Goal: Navigation & Orientation: Find specific page/section

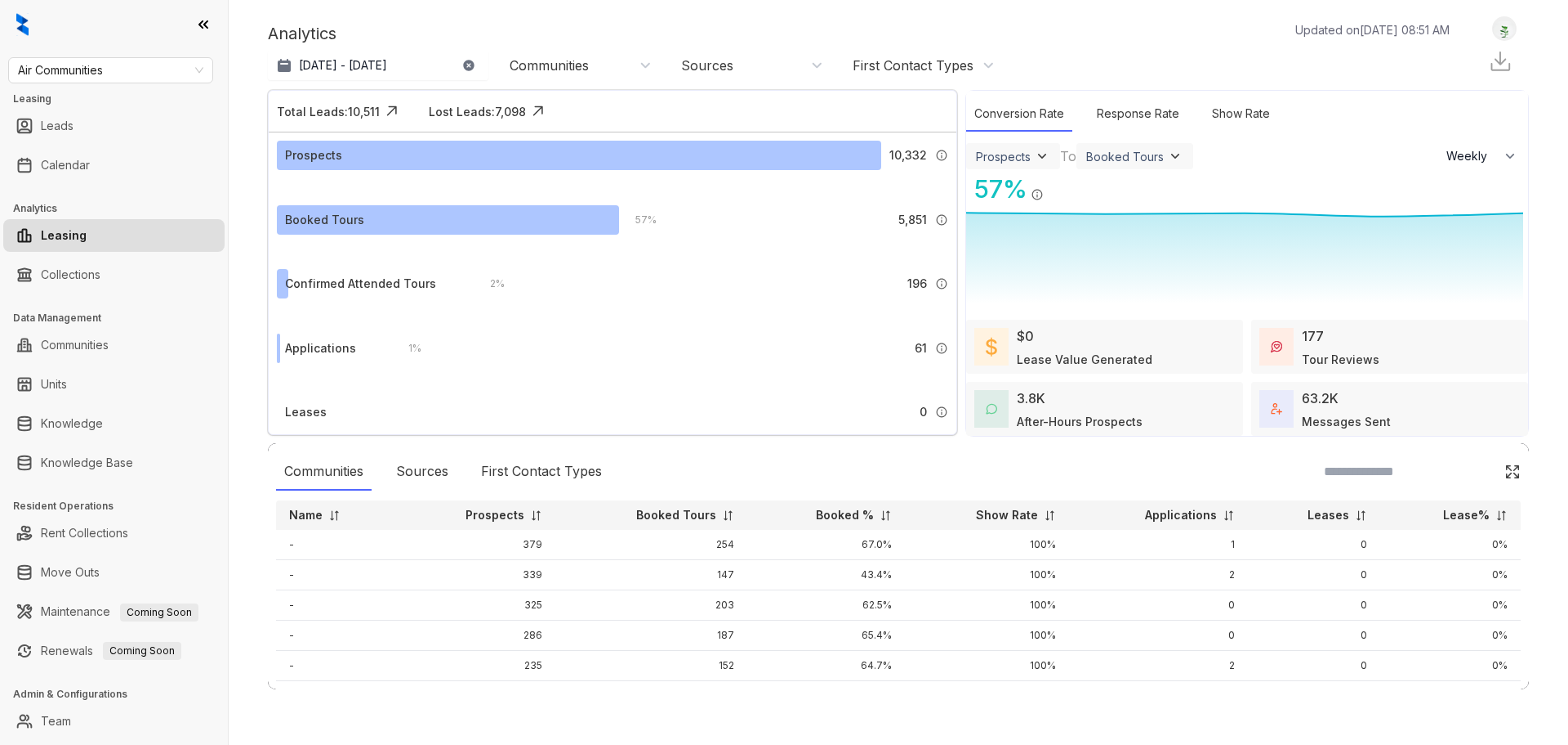
select select "******"
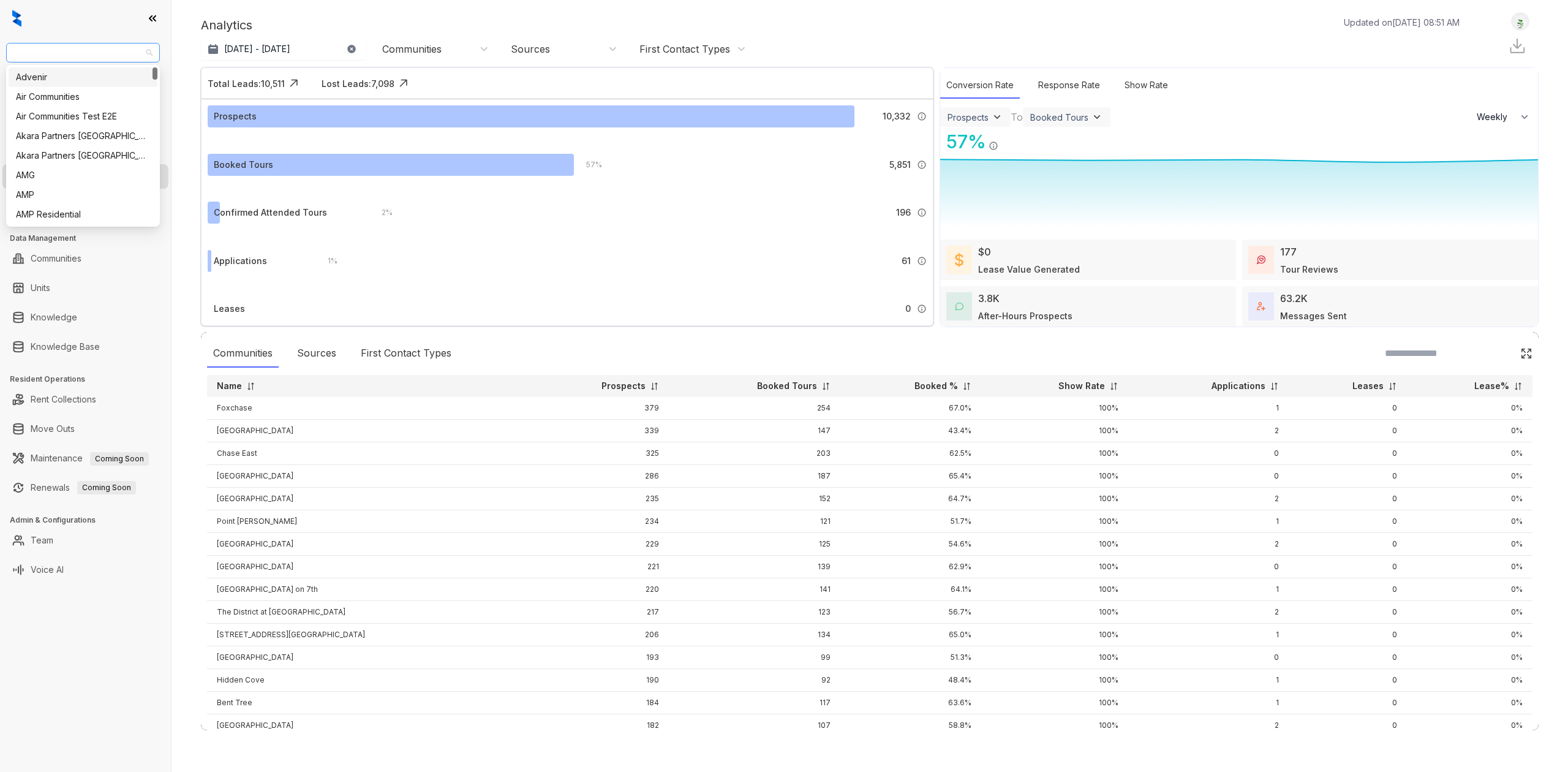
click at [86, 48] on span "Air Communities" at bounding box center [83, 53] width 139 height 18
type input "*****"
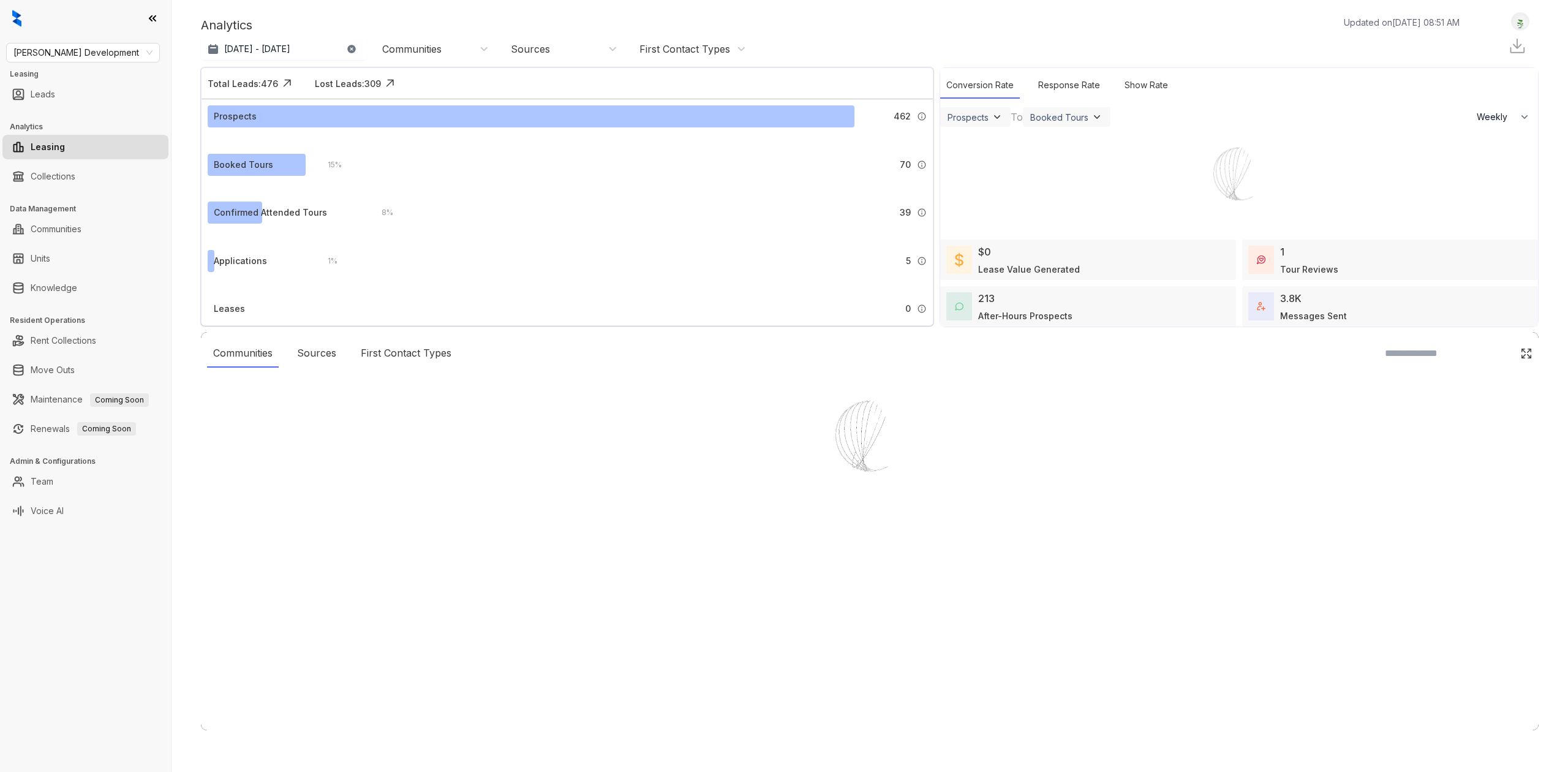
select select "******"
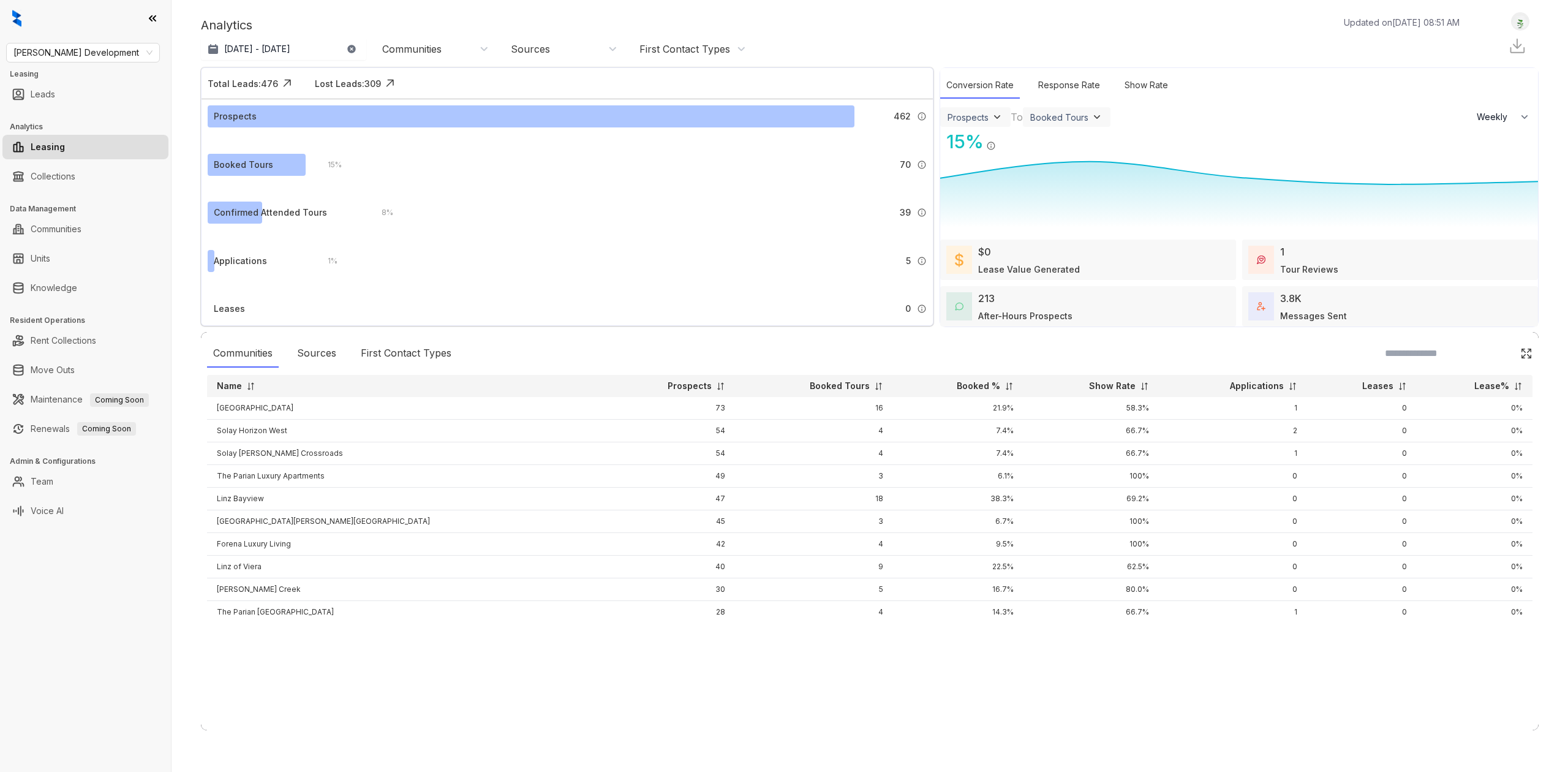
click at [87, 495] on ul "Team" at bounding box center [86, 481] width 171 height 29
click at [54, 490] on link "Team" at bounding box center [42, 481] width 23 height 24
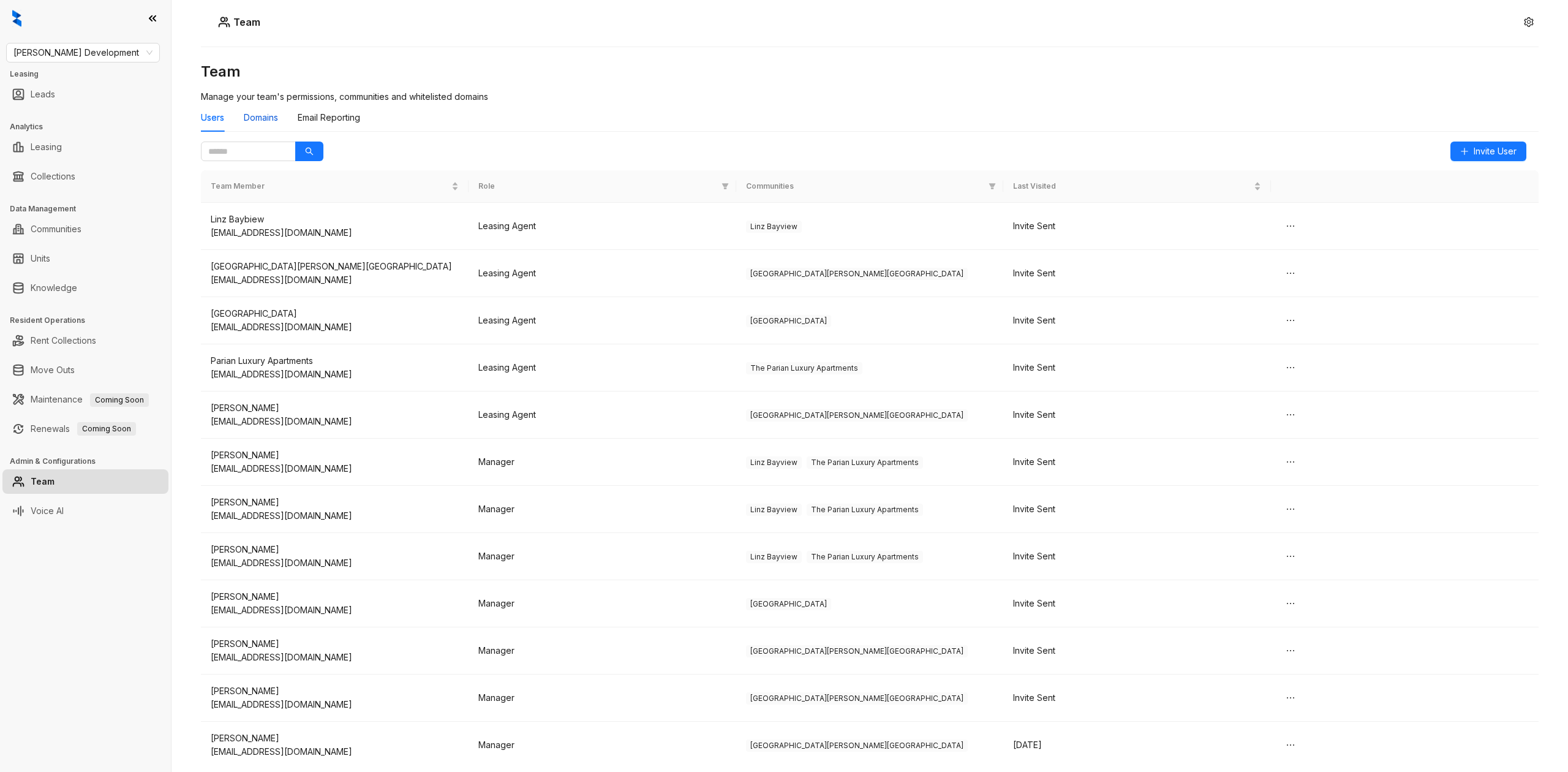
click at [248, 121] on div "Domains" at bounding box center [261, 117] width 34 height 13
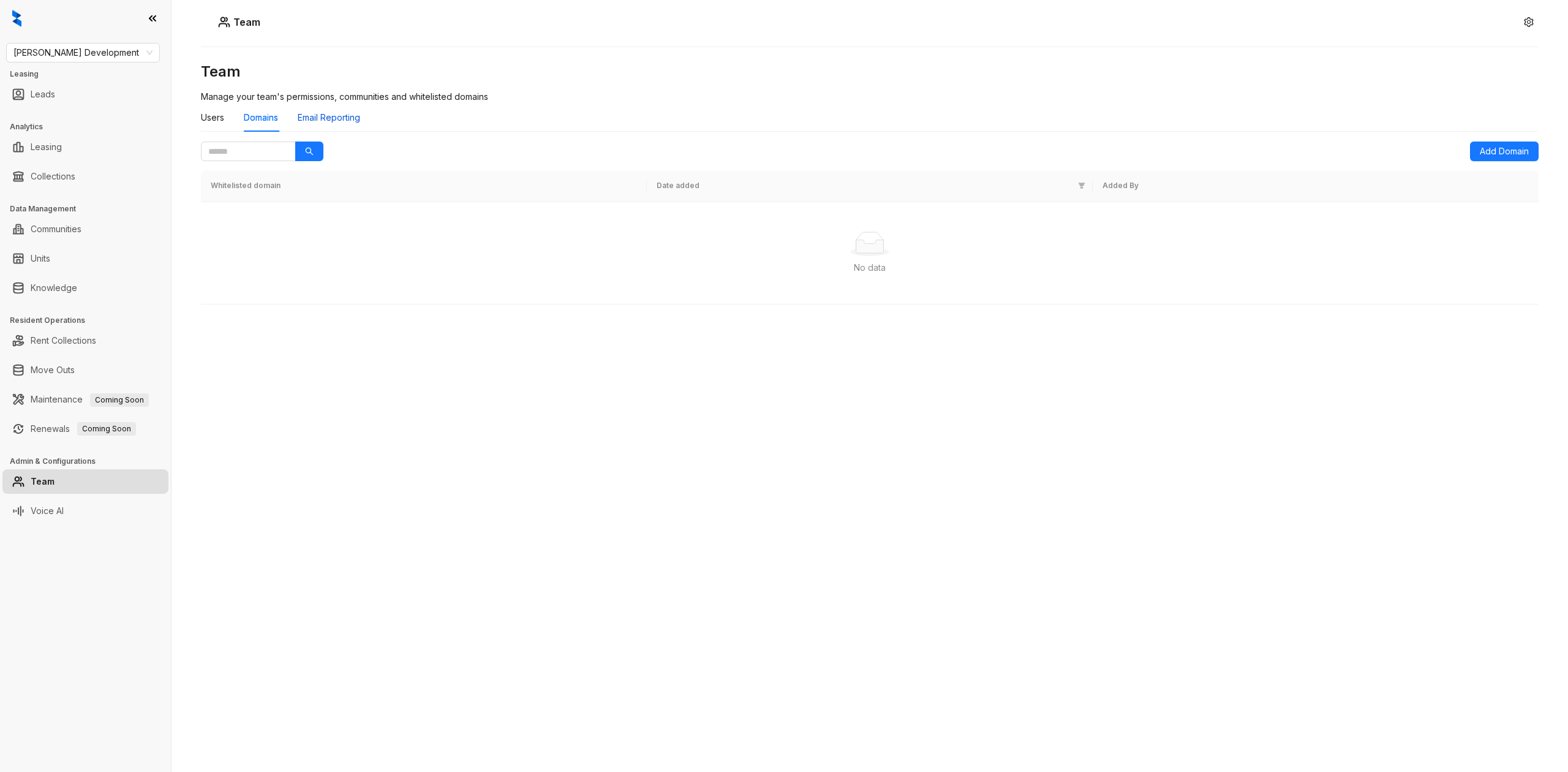
click at [353, 115] on div "Email Reporting" at bounding box center [329, 117] width 63 height 13
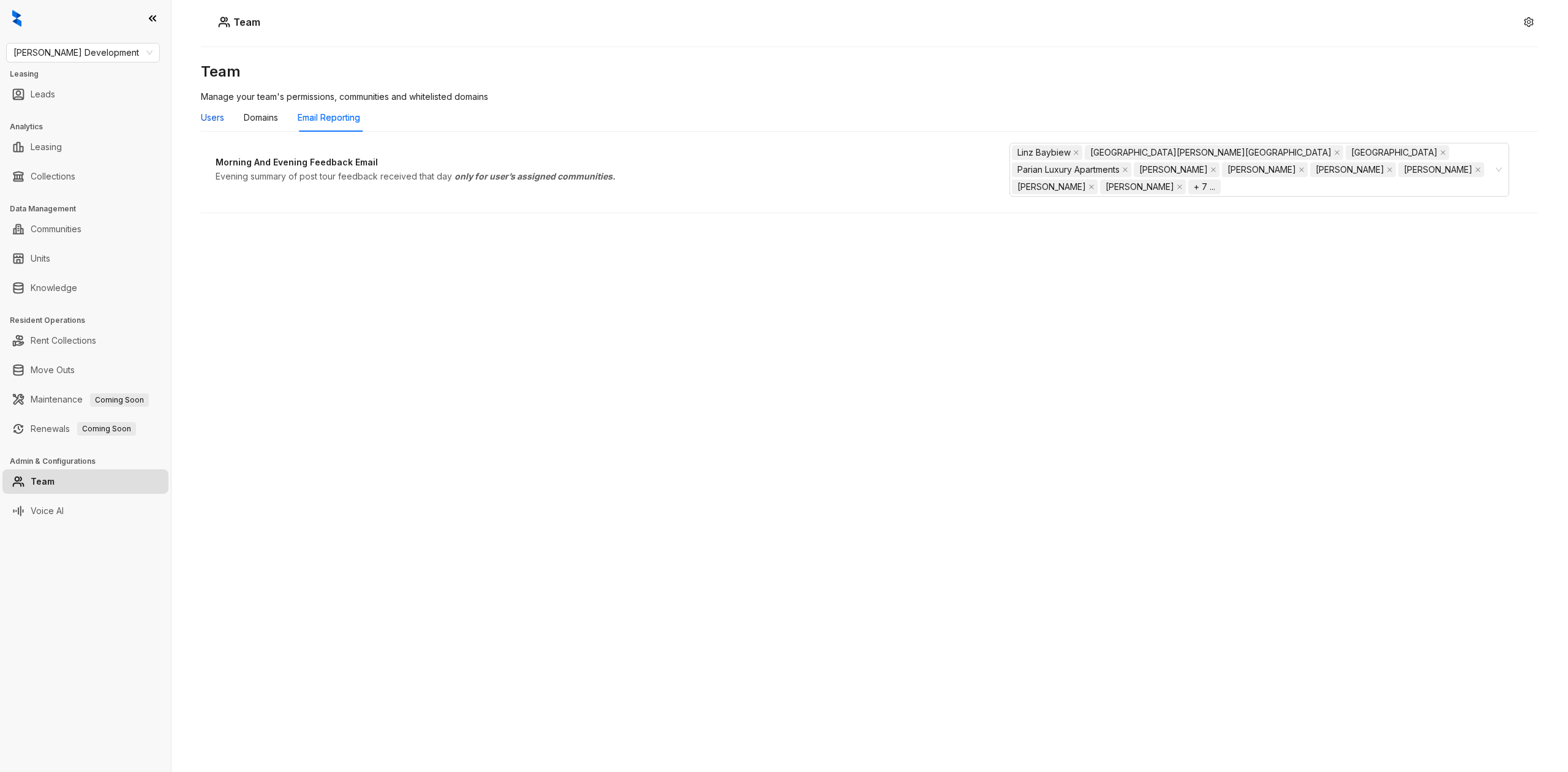
click at [204, 121] on div "Users" at bounding box center [212, 117] width 23 height 13
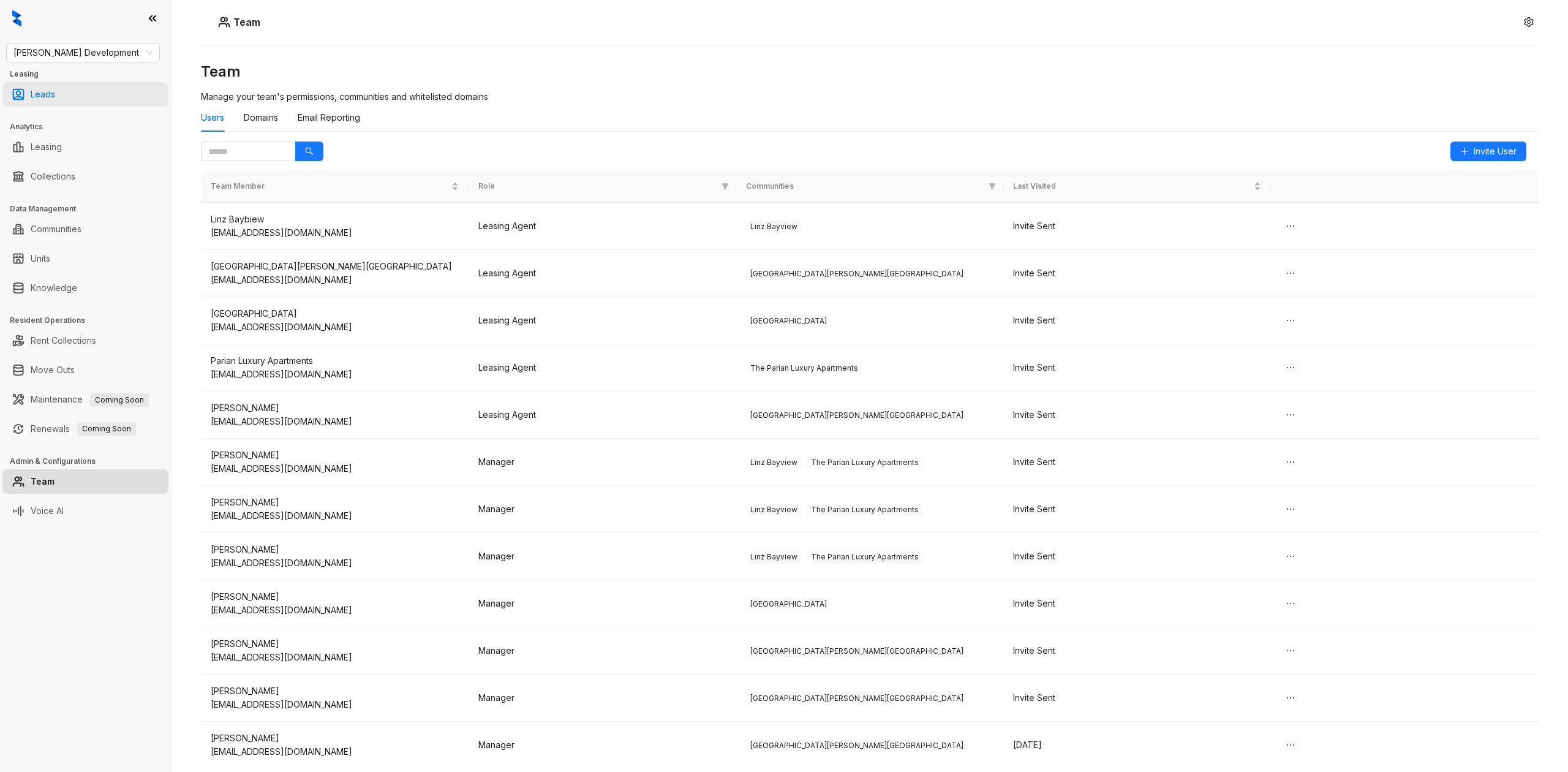
click at [55, 95] on link "Leads" at bounding box center [42, 94] width 24 height 24
click at [75, 182] on link "Collections" at bounding box center [53, 176] width 45 height 24
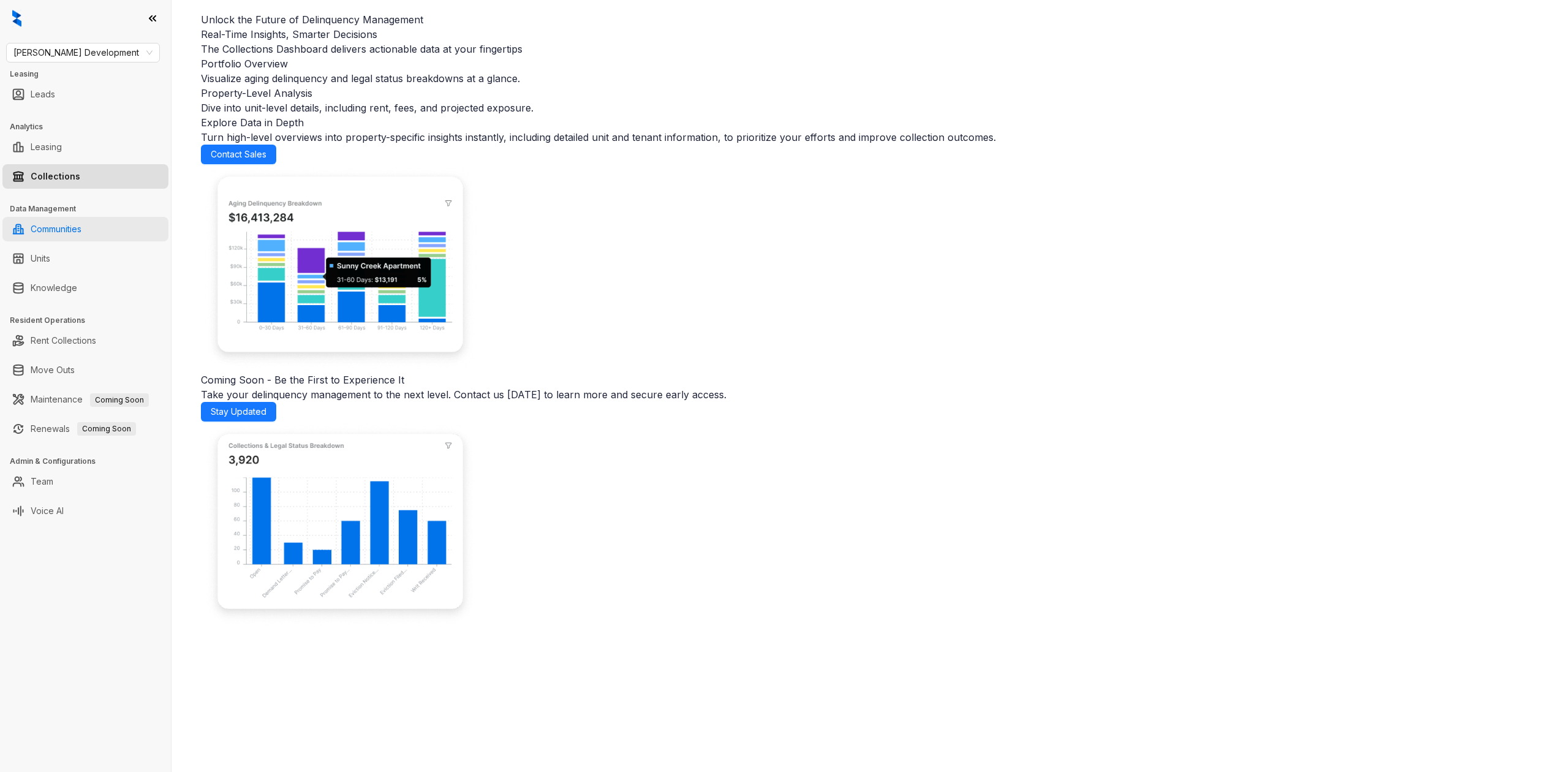
click at [81, 227] on link "Communities" at bounding box center [56, 229] width 51 height 24
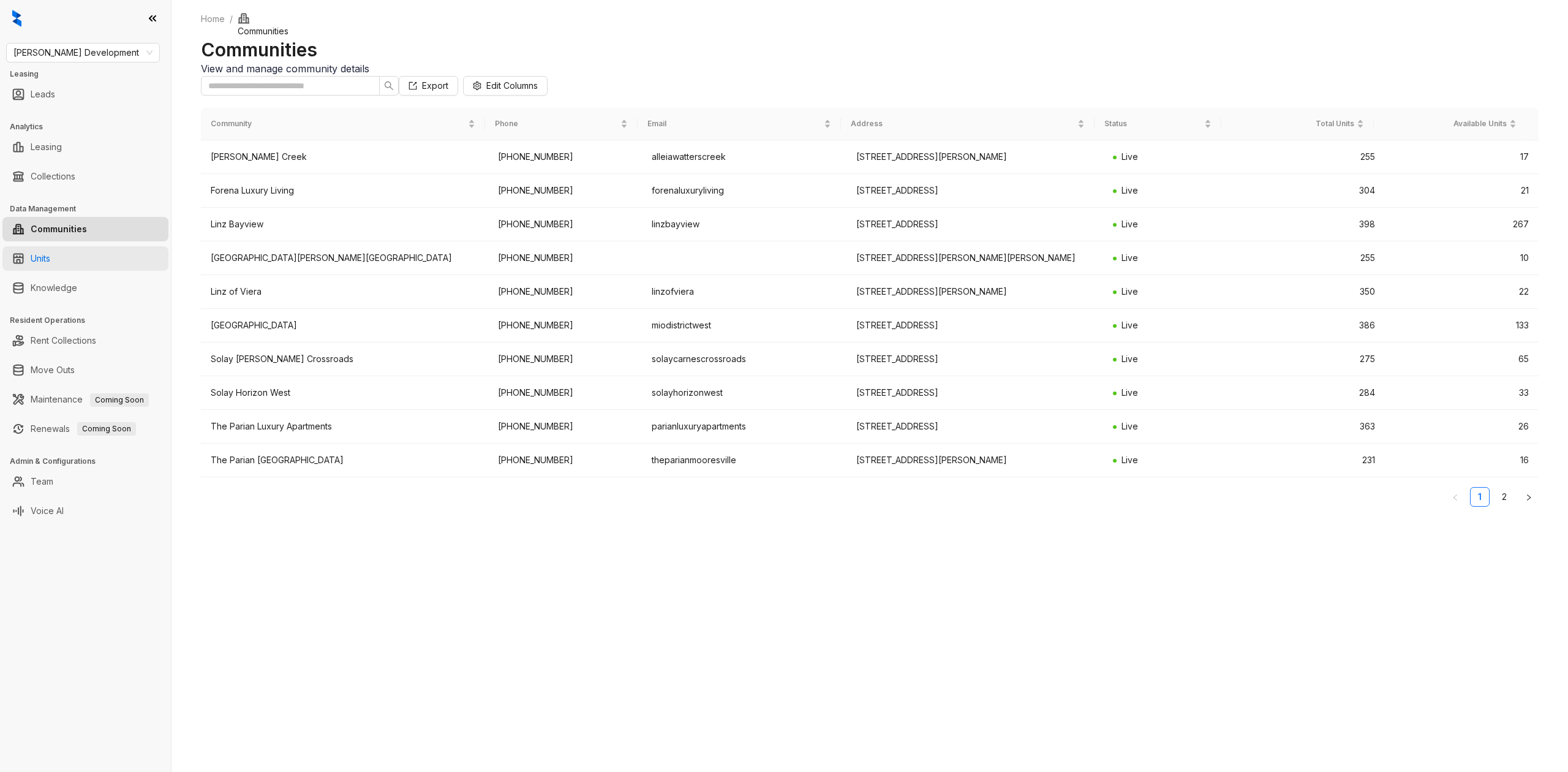
click at [50, 264] on link "Units" at bounding box center [40, 258] width 19 height 24
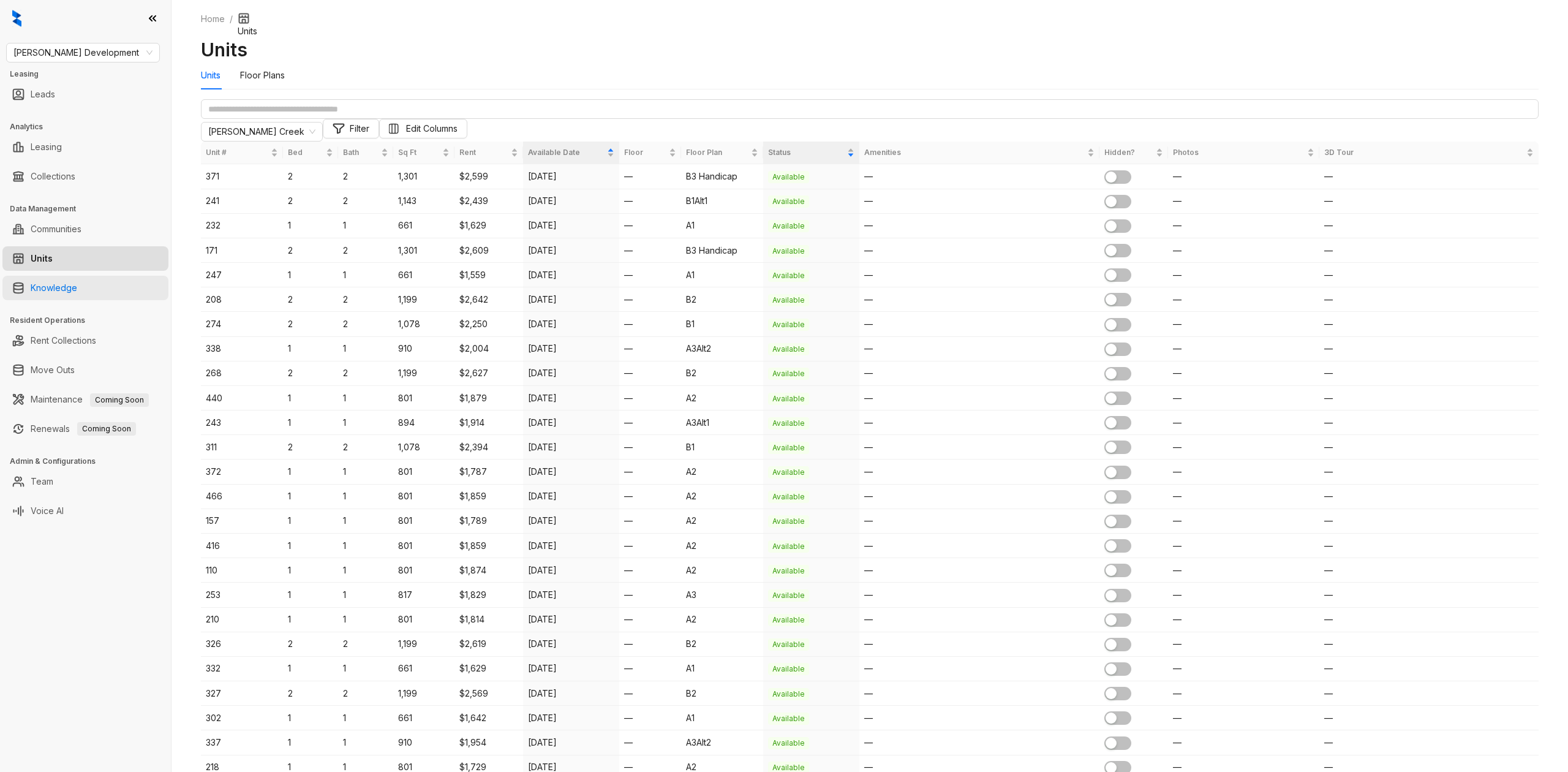
click at [54, 295] on link "Knowledge" at bounding box center [54, 287] width 47 height 24
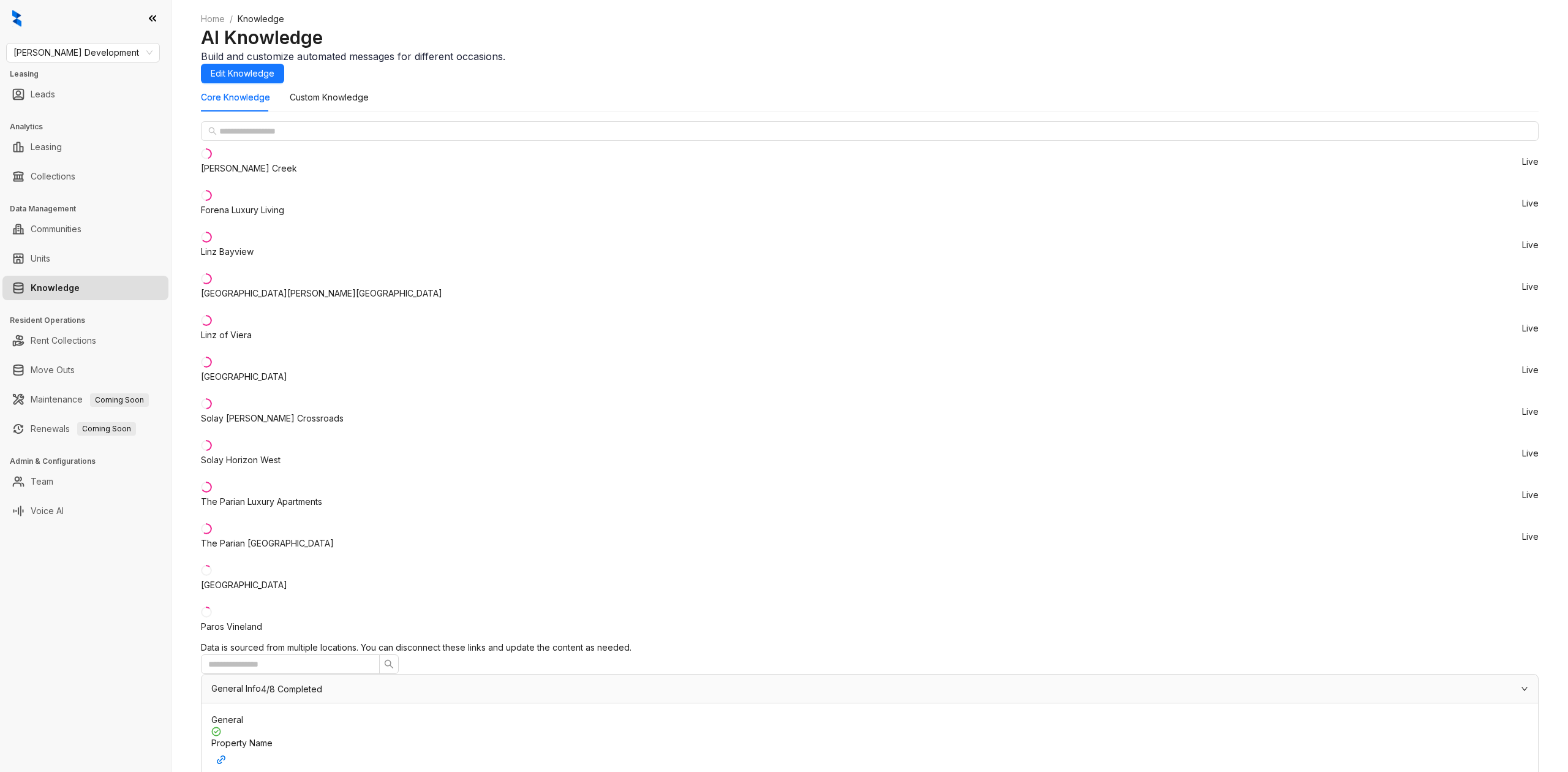
scroll to position [408, 0]
click at [82, 463] on h3 "Admin & Configurations" at bounding box center [90, 461] width 161 height 11
click at [54, 483] on link "Team" at bounding box center [42, 481] width 23 height 24
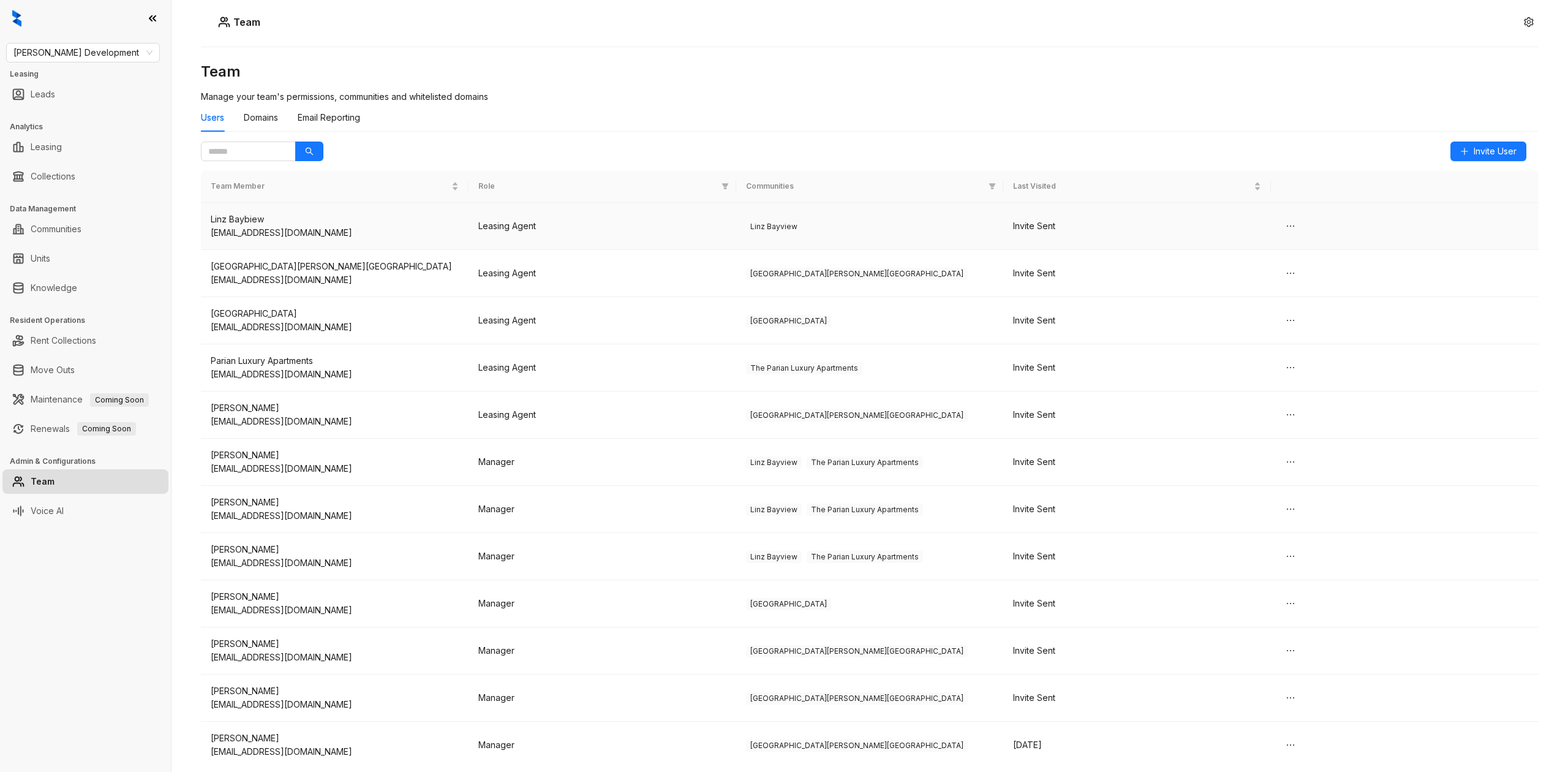
click at [1216, 236] on td "Invite Sent" at bounding box center [1137, 227] width 268 height 47
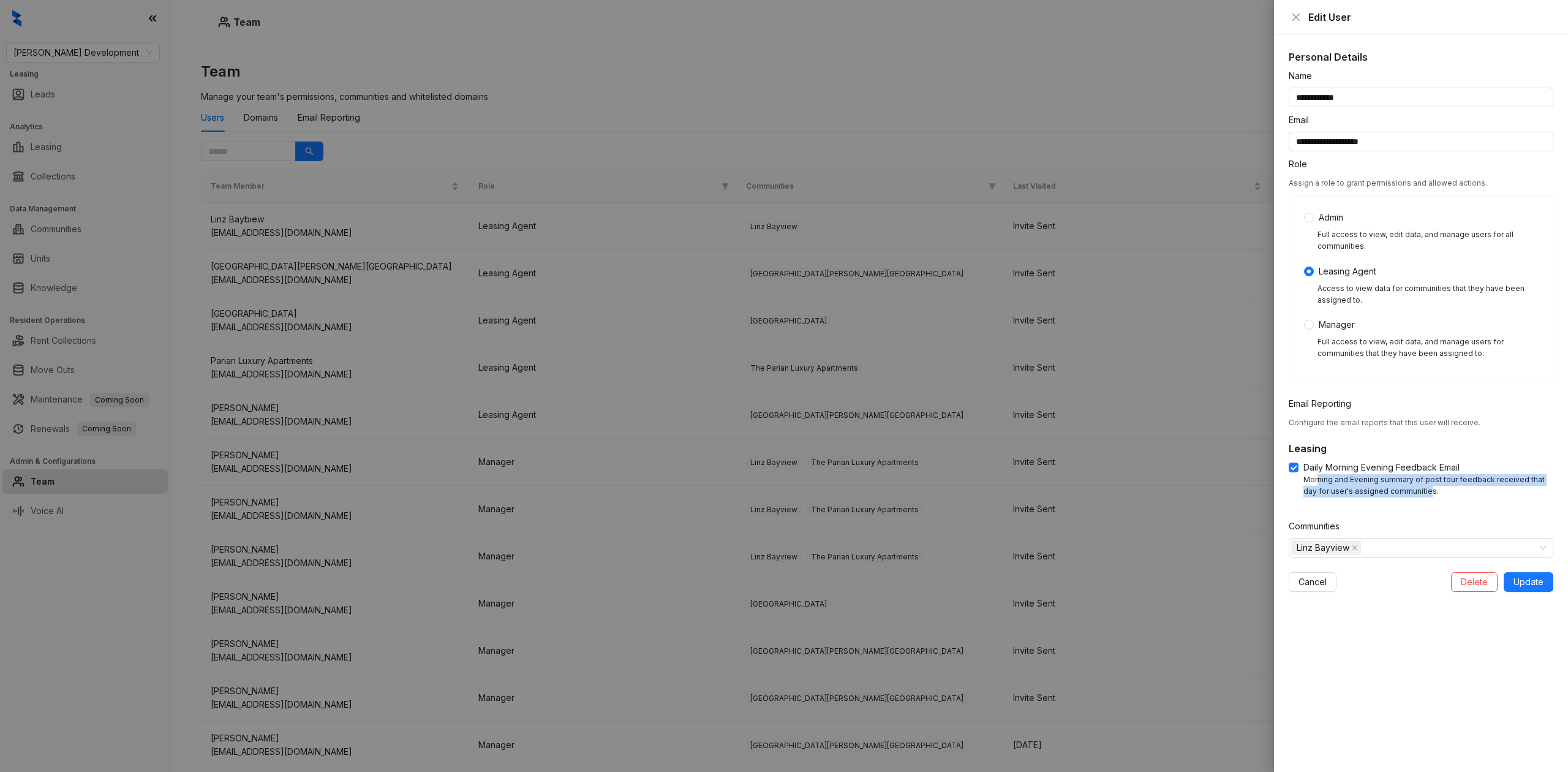
drag, startPoint x: 1344, startPoint y: 488, endPoint x: 1407, endPoint y: 484, distance: 63.1
click at [1409, 486] on div "Morning and Evening summary of post tour feedback received that day for user's …" at bounding box center [1428, 485] width 250 height 23
click at [1407, 484] on div "Morning and Evening summary of post tour feedback received that day for user's …" at bounding box center [1428, 485] width 250 height 23
drag, startPoint x: 1418, startPoint y: 483, endPoint x: 1490, endPoint y: 491, distance: 72.4
click at [1490, 491] on div "Morning and Evening summary of post tour feedback received that day for user's …" at bounding box center [1428, 485] width 250 height 23
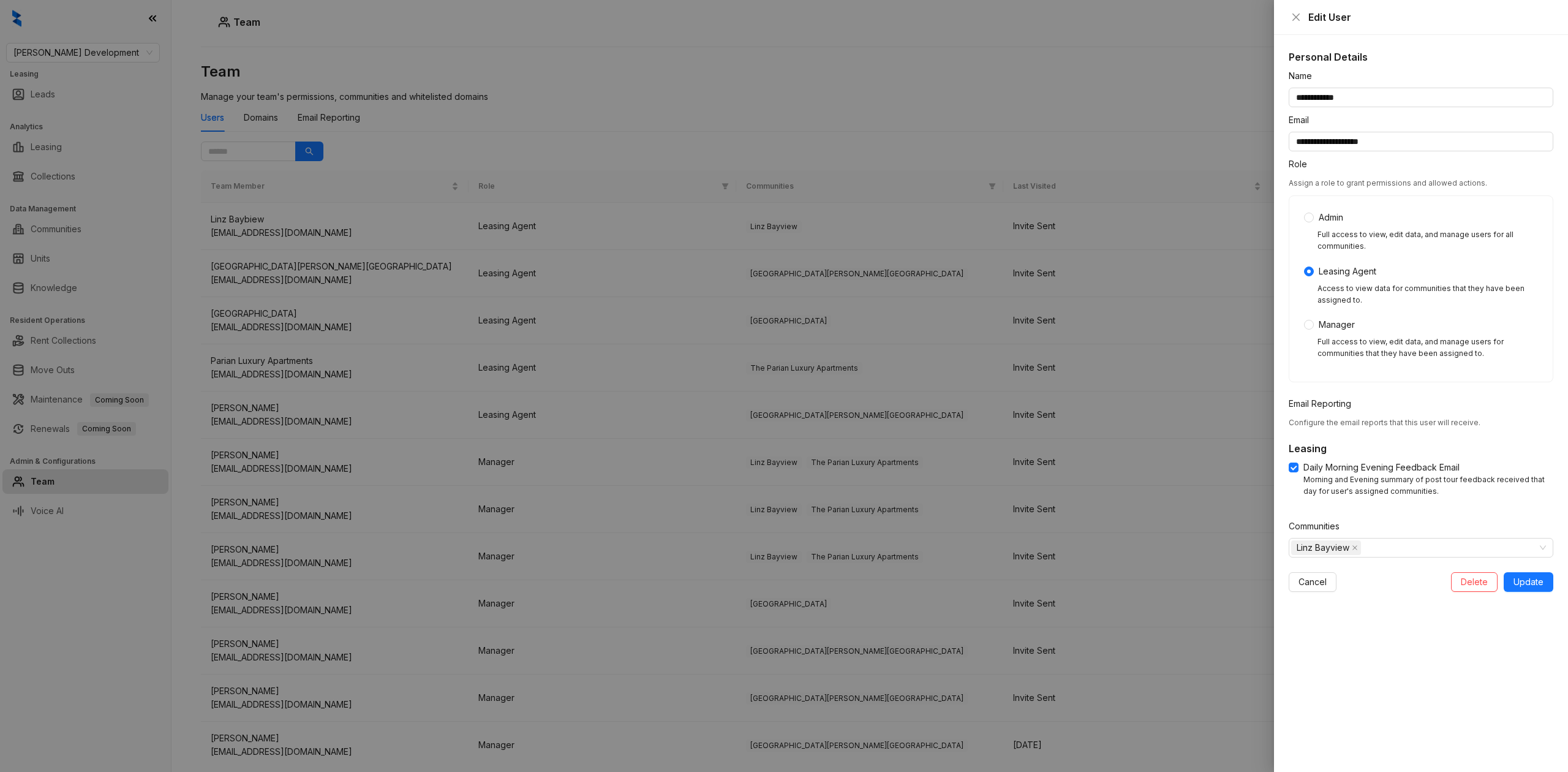
click at [1002, 152] on div at bounding box center [784, 386] width 1568 height 772
